Goal: Find specific page/section: Find specific page/section

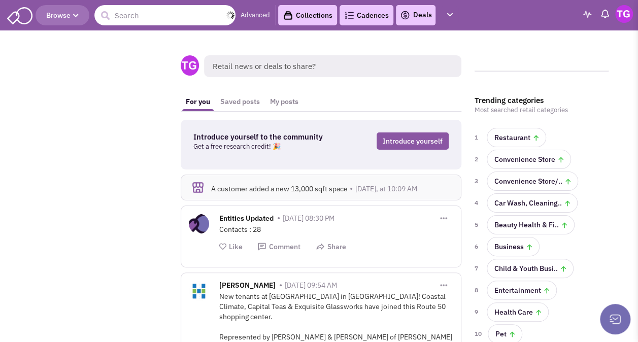
click at [128, 14] on input "text" at bounding box center [164, 15] width 141 height 20
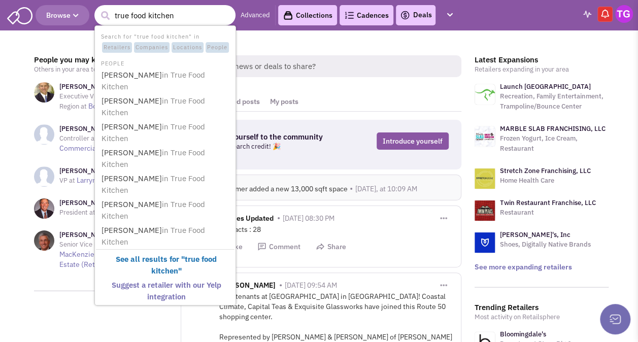
type input "true food kitchen"
click at [97, 8] on button "submit" at bounding box center [104, 15] width 15 height 15
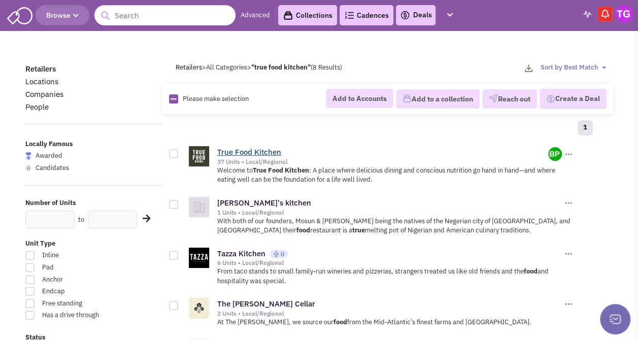
click at [271, 147] on link "True Food Kitchen" at bounding box center [249, 152] width 64 height 10
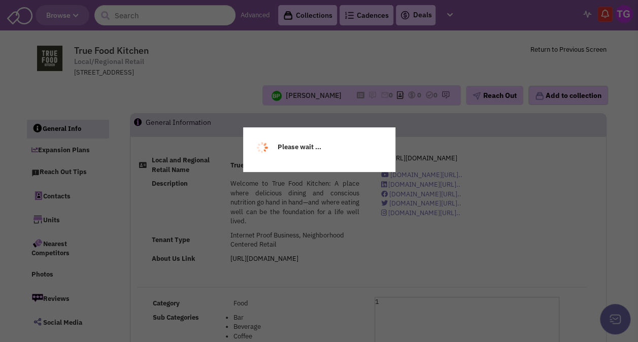
select select
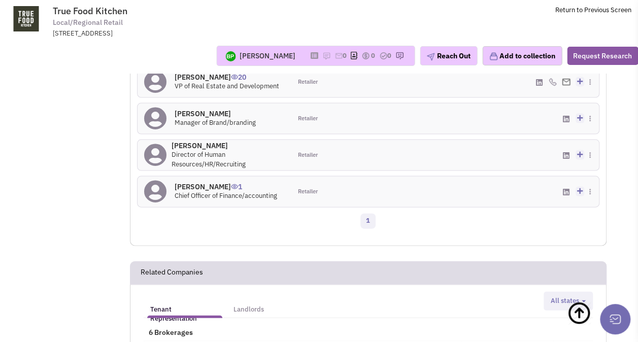
scroll to position [1117, 0]
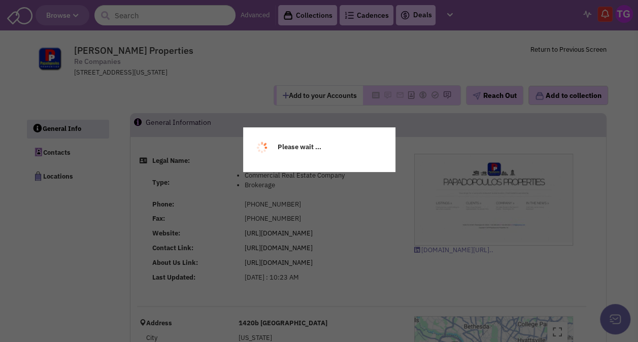
select select
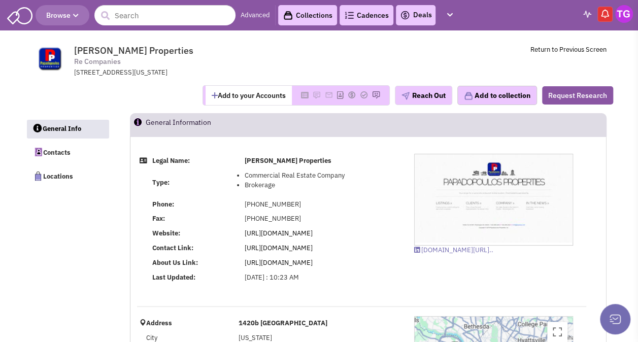
select select
